Goal: Information Seeking & Learning: Learn about a topic

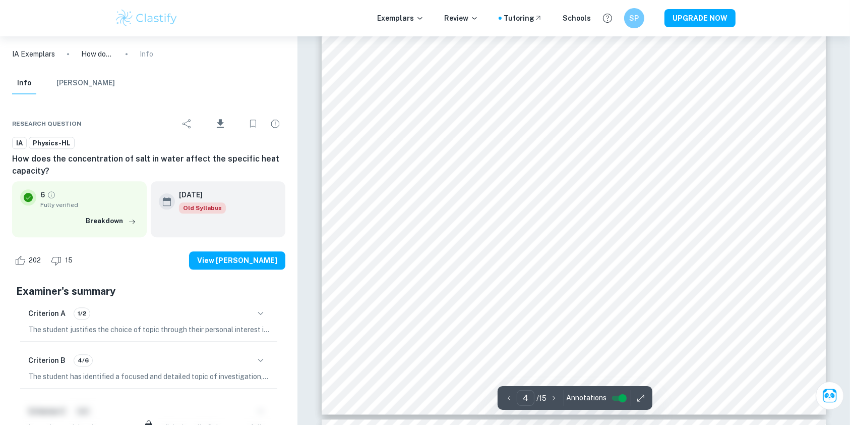
scroll to position [2423, 0]
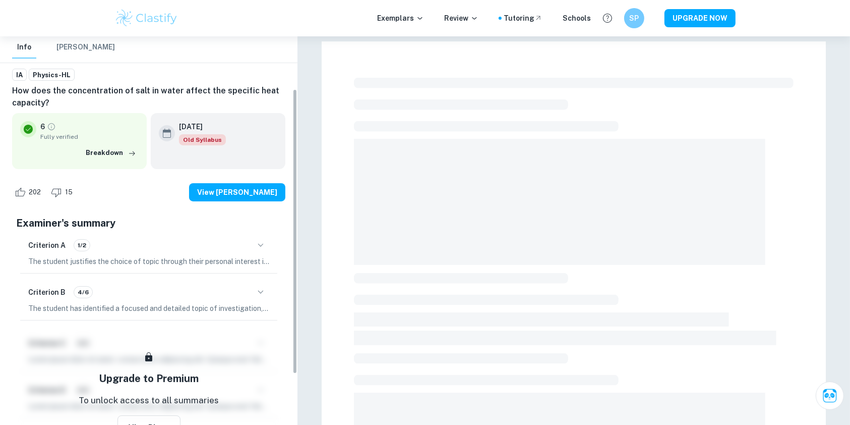
scroll to position [78, 0]
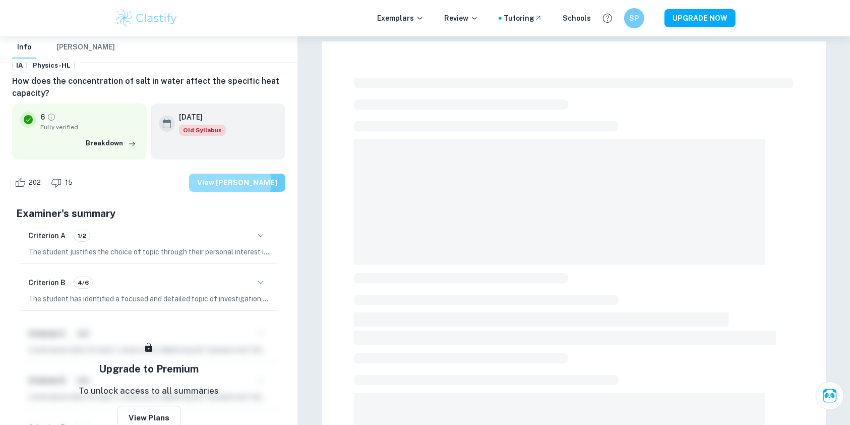
click at [245, 183] on button "View [PERSON_NAME]" at bounding box center [237, 183] width 96 height 18
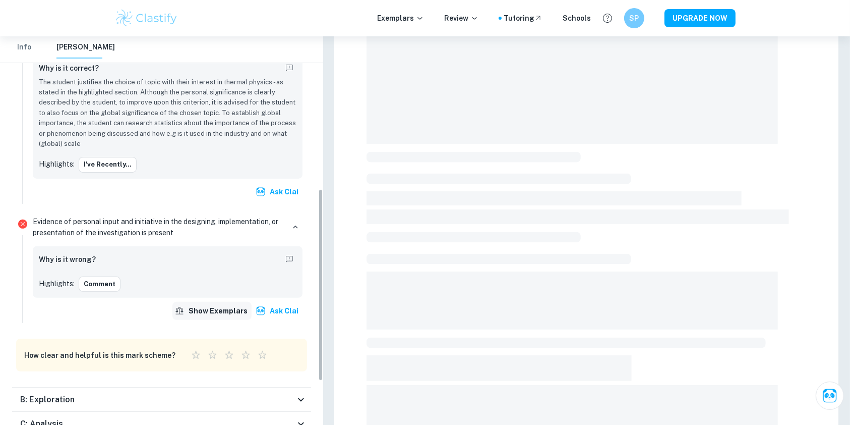
scroll to position [395, 0]
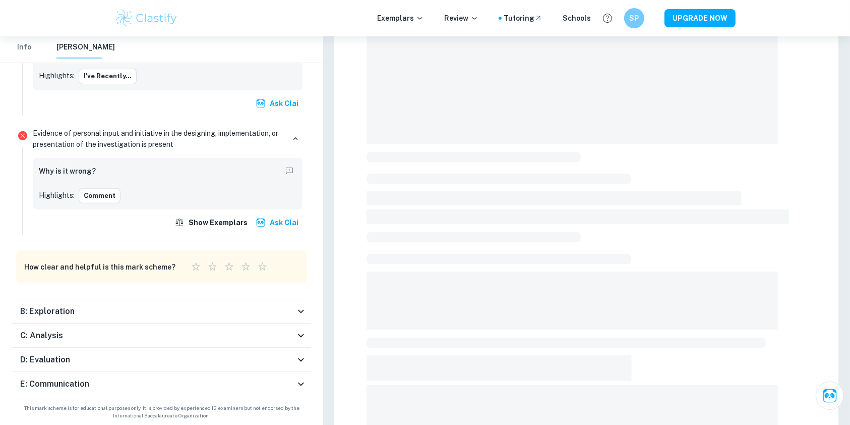
click at [299, 315] on icon at bounding box center [301, 311] width 12 height 12
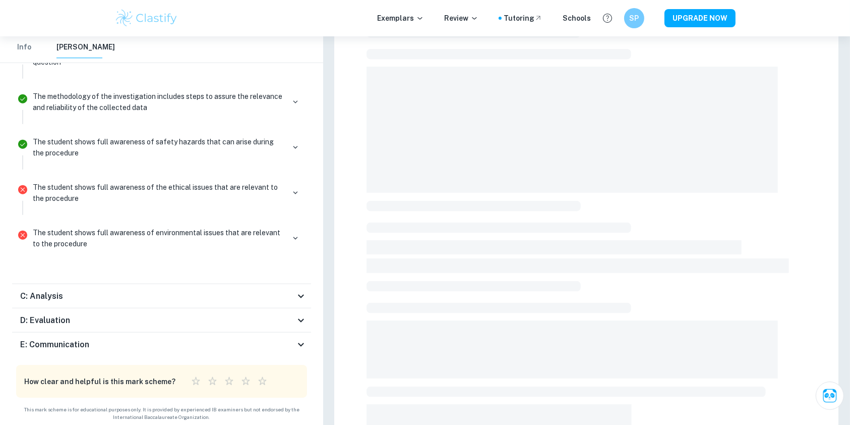
scroll to position [87, 0]
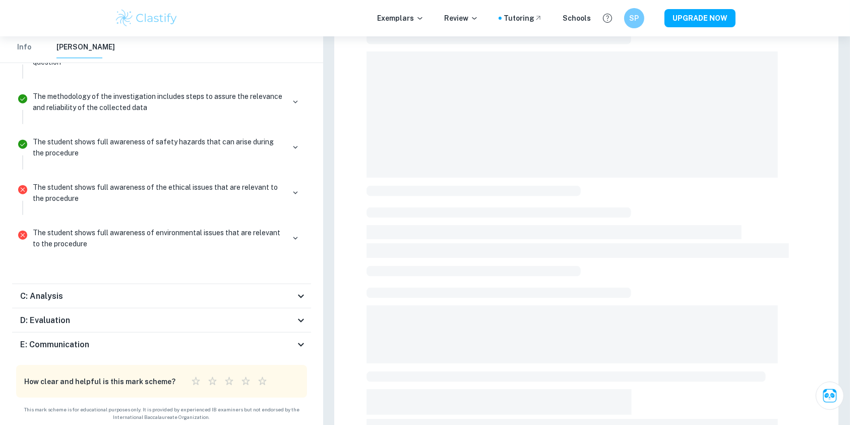
click at [300, 290] on icon at bounding box center [301, 296] width 12 height 12
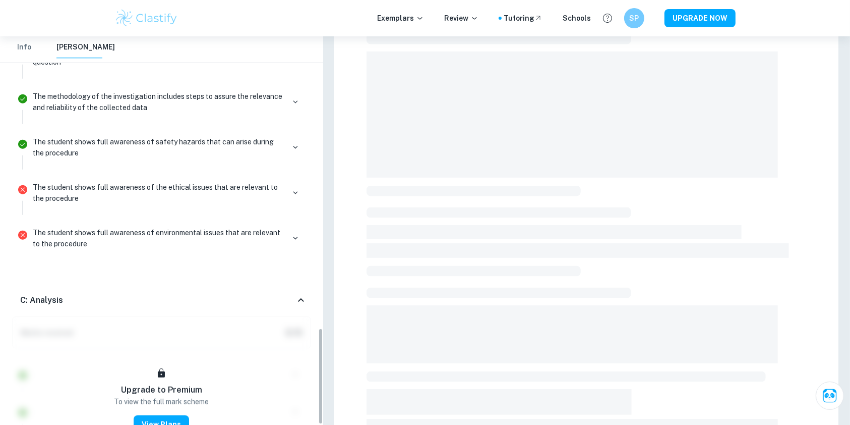
scroll to position [1257, 0]
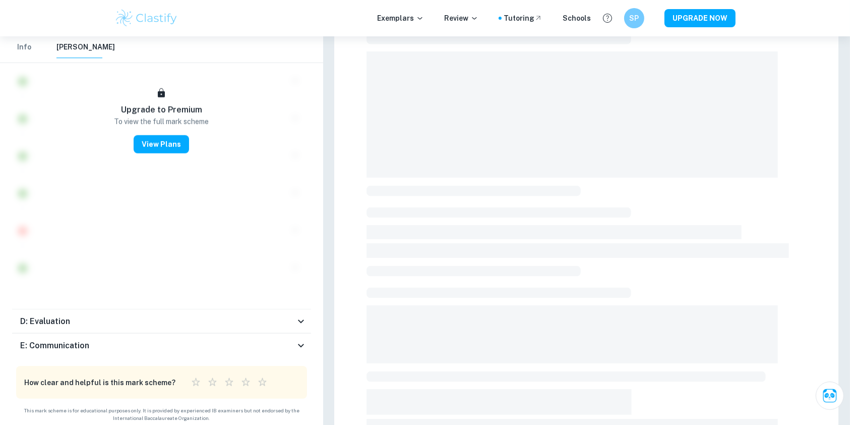
click at [294, 311] on div "D: Evaluation" at bounding box center [161, 321] width 299 height 24
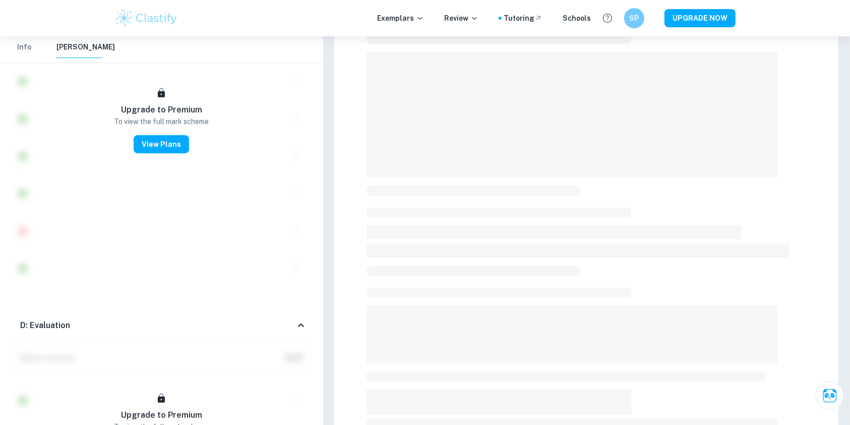
scroll to position [1663, 0]
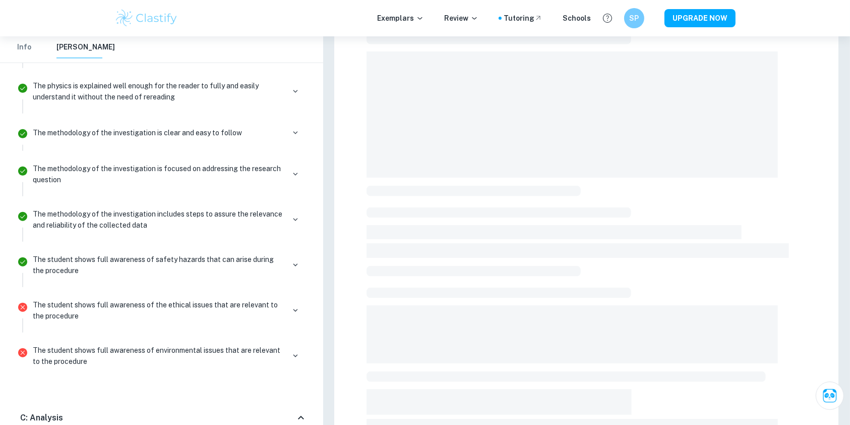
scroll to position [772, 0]
click at [222, 348] on p "The student shows full awareness of environmental issues that are relevant to t…" at bounding box center [159, 355] width 252 height 22
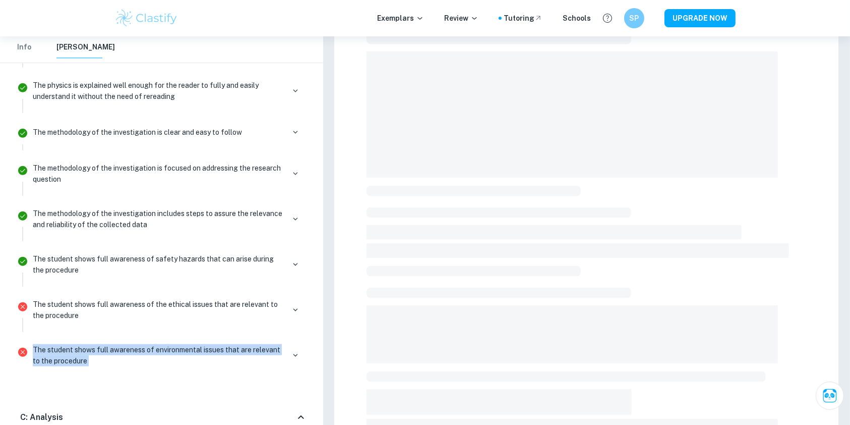
click at [222, 348] on p "The student shows full awareness of environmental issues that are relevant to t…" at bounding box center [159, 355] width 252 height 22
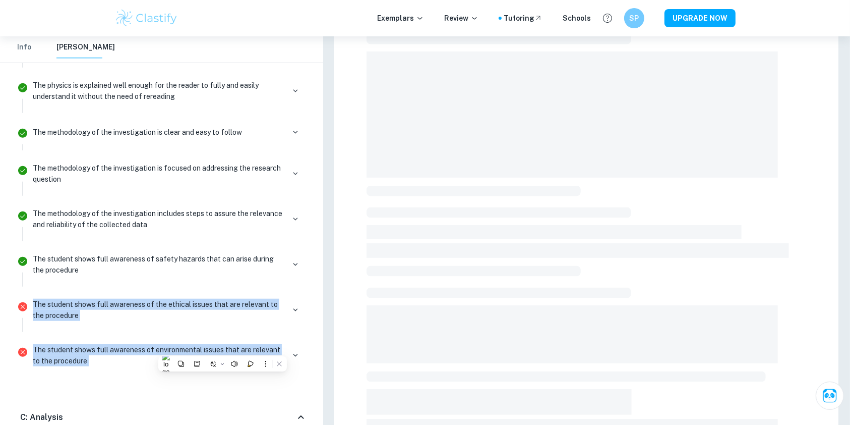
drag, startPoint x: 222, startPoint y: 348, endPoint x: 171, endPoint y: 300, distance: 70.7
click at [171, 300] on ul "A focused and detailed topic of the investigation is identified A relevant and …" at bounding box center [161, 189] width 299 height 390
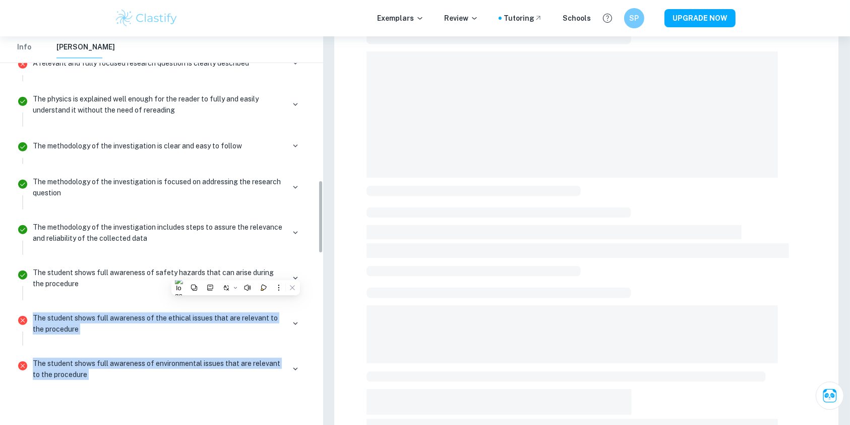
scroll to position [759, 0]
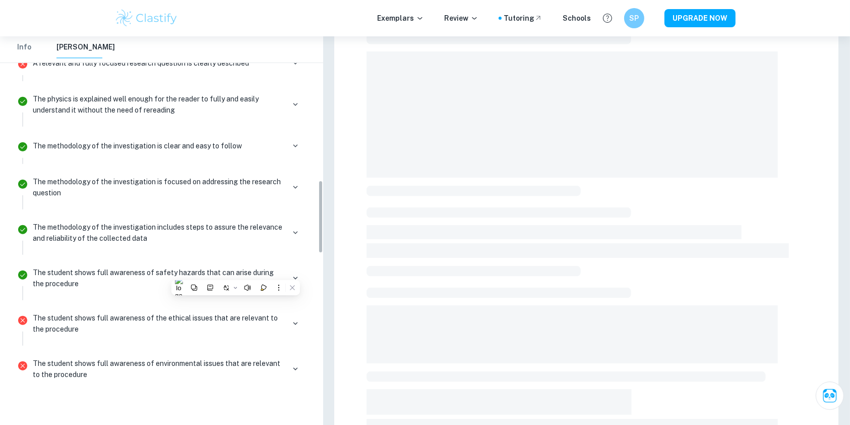
click at [178, 244] on div "The methodology of the investigation includes steps to assure the relevance and…" at bounding box center [168, 236] width 278 height 36
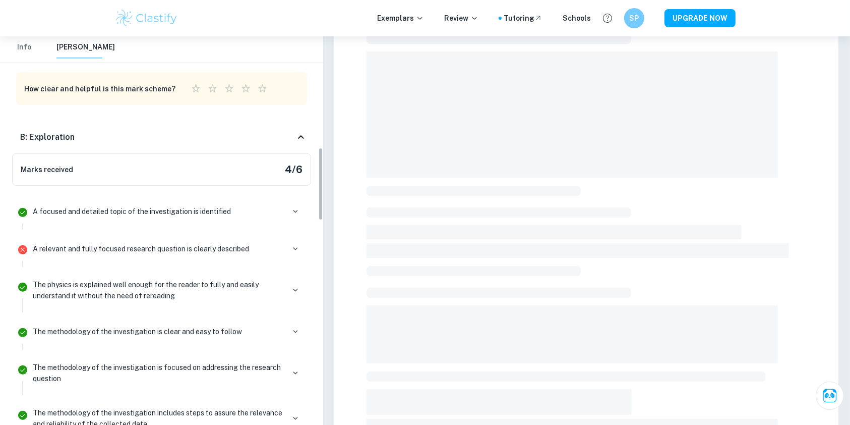
scroll to position [573, 0]
click at [246, 167] on div "Marks received 4 / 6" at bounding box center [161, 169] width 299 height 32
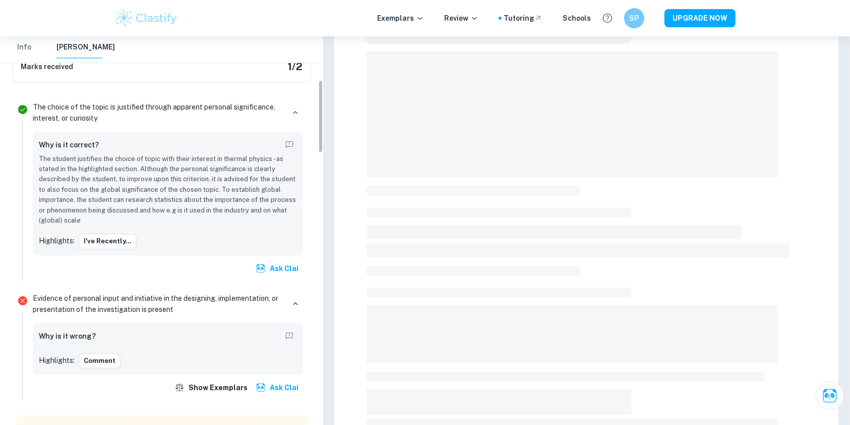
scroll to position [233, 0]
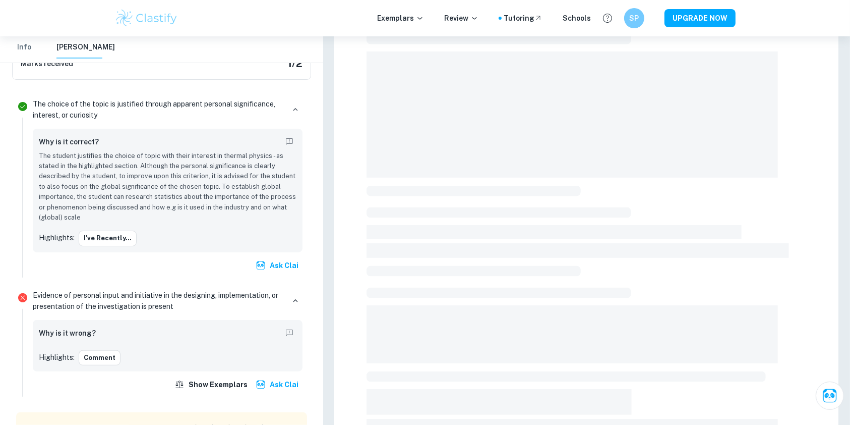
click at [98, 302] on p "Evidence of personal input and initiative in the designing, implementation, or …" at bounding box center [159, 301] width 252 height 22
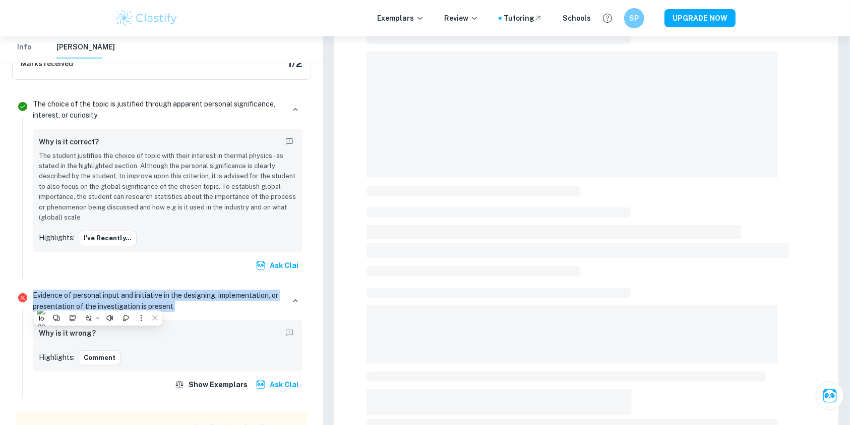
click at [98, 302] on p "Evidence of personal input and initiative in the designing, implementation, or …" at bounding box center [159, 301] width 252 height 22
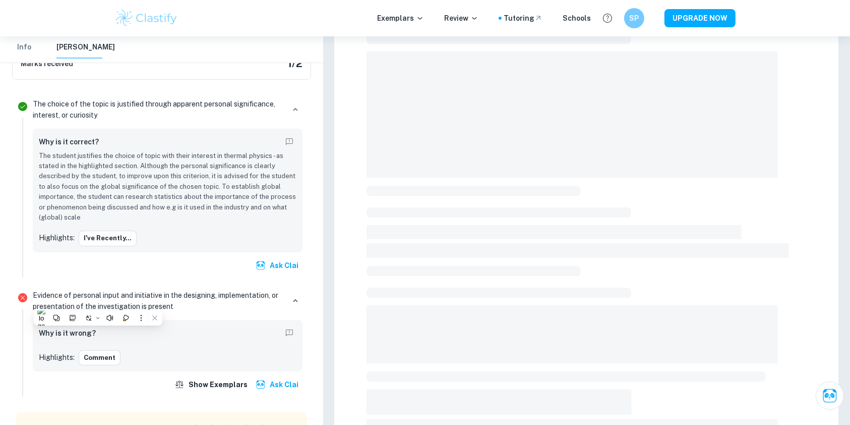
click at [383, 266] on span at bounding box center [474, 271] width 214 height 11
click at [290, 331] on icon "Report mistake/confusion" at bounding box center [289, 332] width 9 height 9
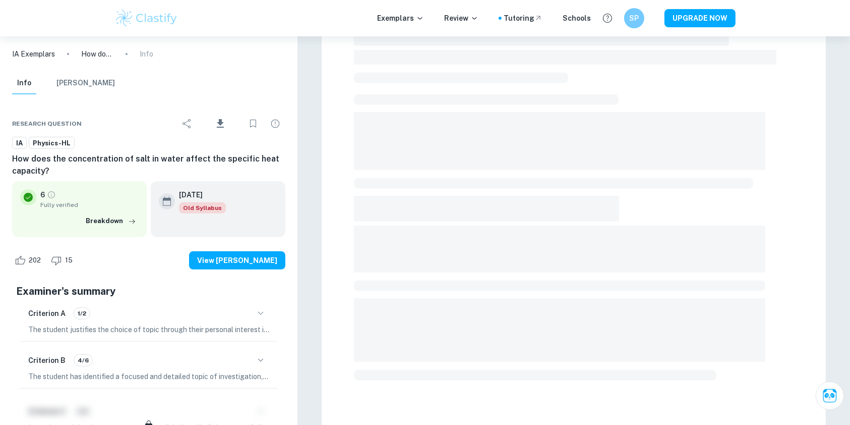
scroll to position [335, 0]
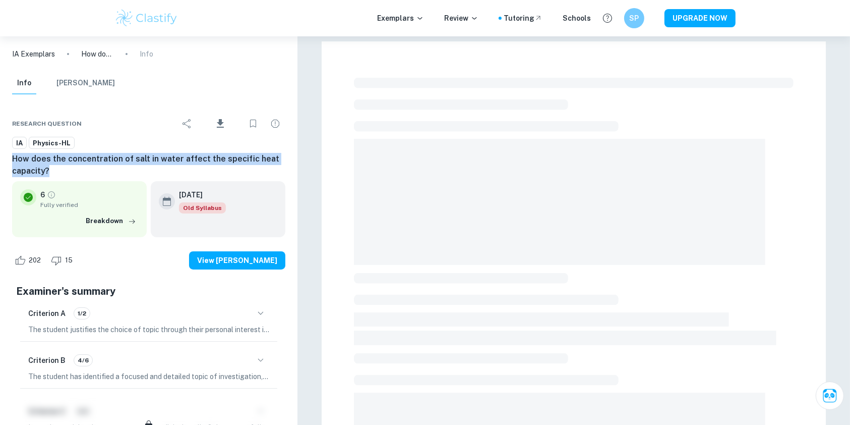
drag, startPoint x: 96, startPoint y: 168, endPoint x: 7, endPoint y: 157, distance: 90.0
click at [7, 157] on div "Research question Download IA Physics-HL How does the concentration of salt in …" at bounding box center [149, 331] width 298 height 467
copy h6 "How does the concentration of salt in water affect the specific heat capacity?"
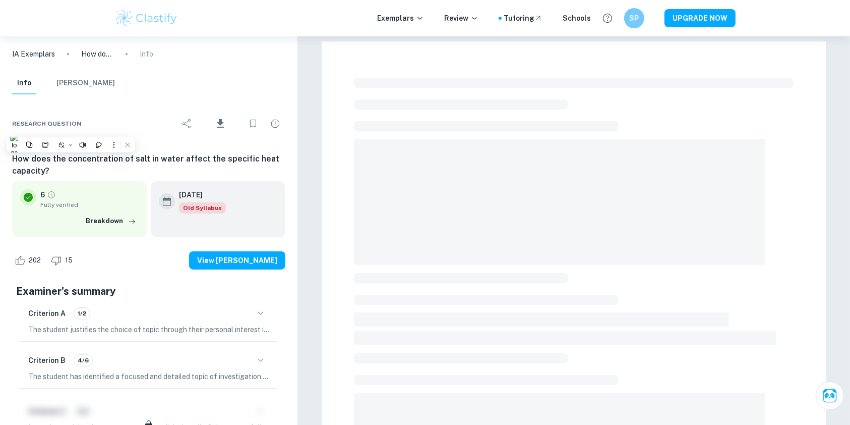
click at [543, 343] on span at bounding box center [565, 337] width 423 height 15
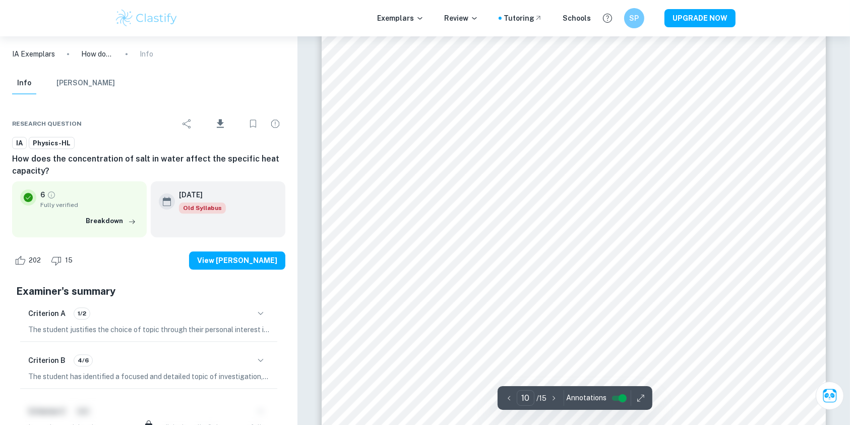
scroll to position [6284, 0]
type input "11"
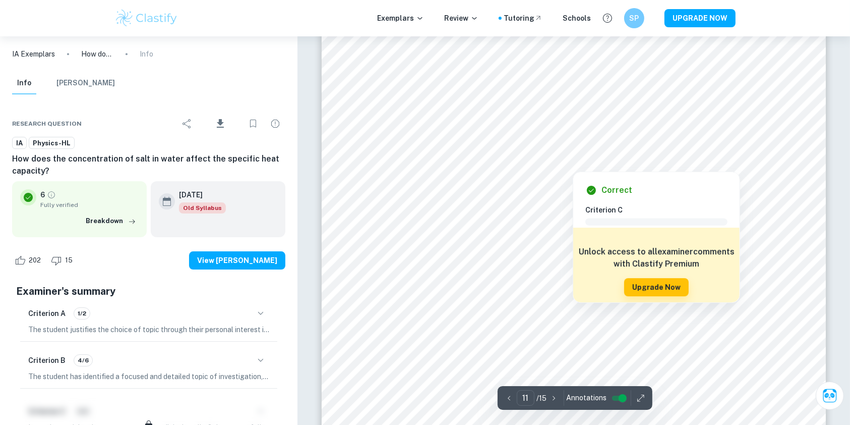
scroll to position [7081, 0]
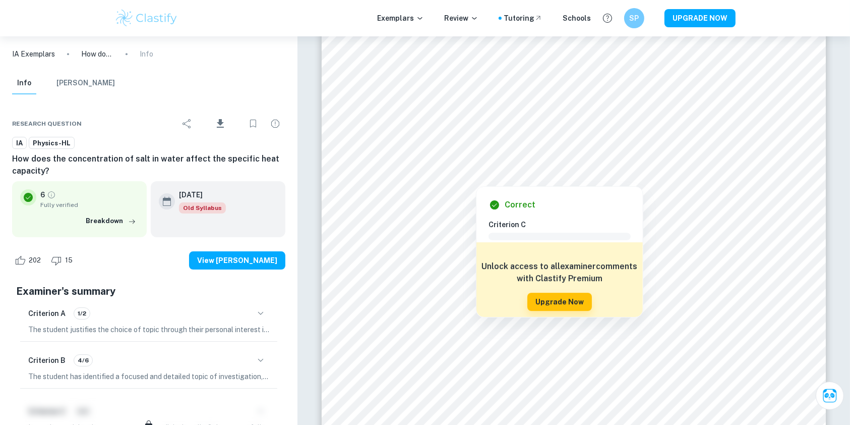
click at [452, 176] on div at bounding box center [476, 178] width 130 height 12
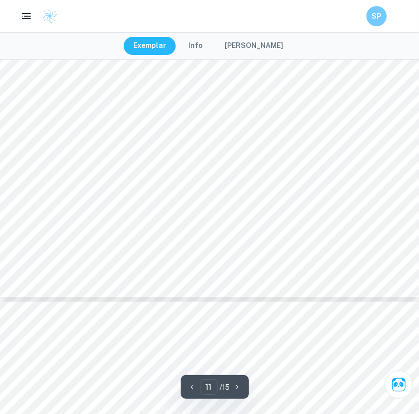
scroll to position [5789, 0]
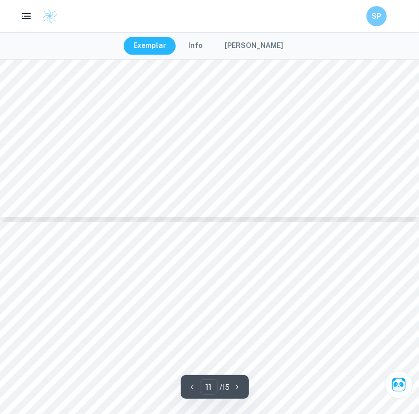
type input "12"
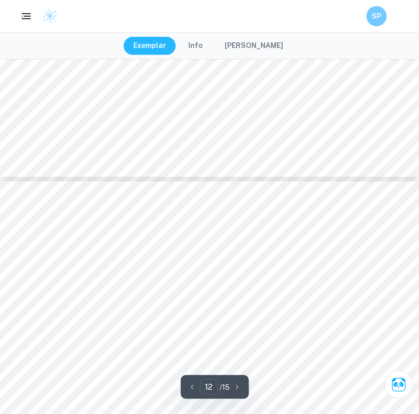
scroll to position [5915, 0]
